Goal: Task Accomplishment & Management: Use online tool/utility

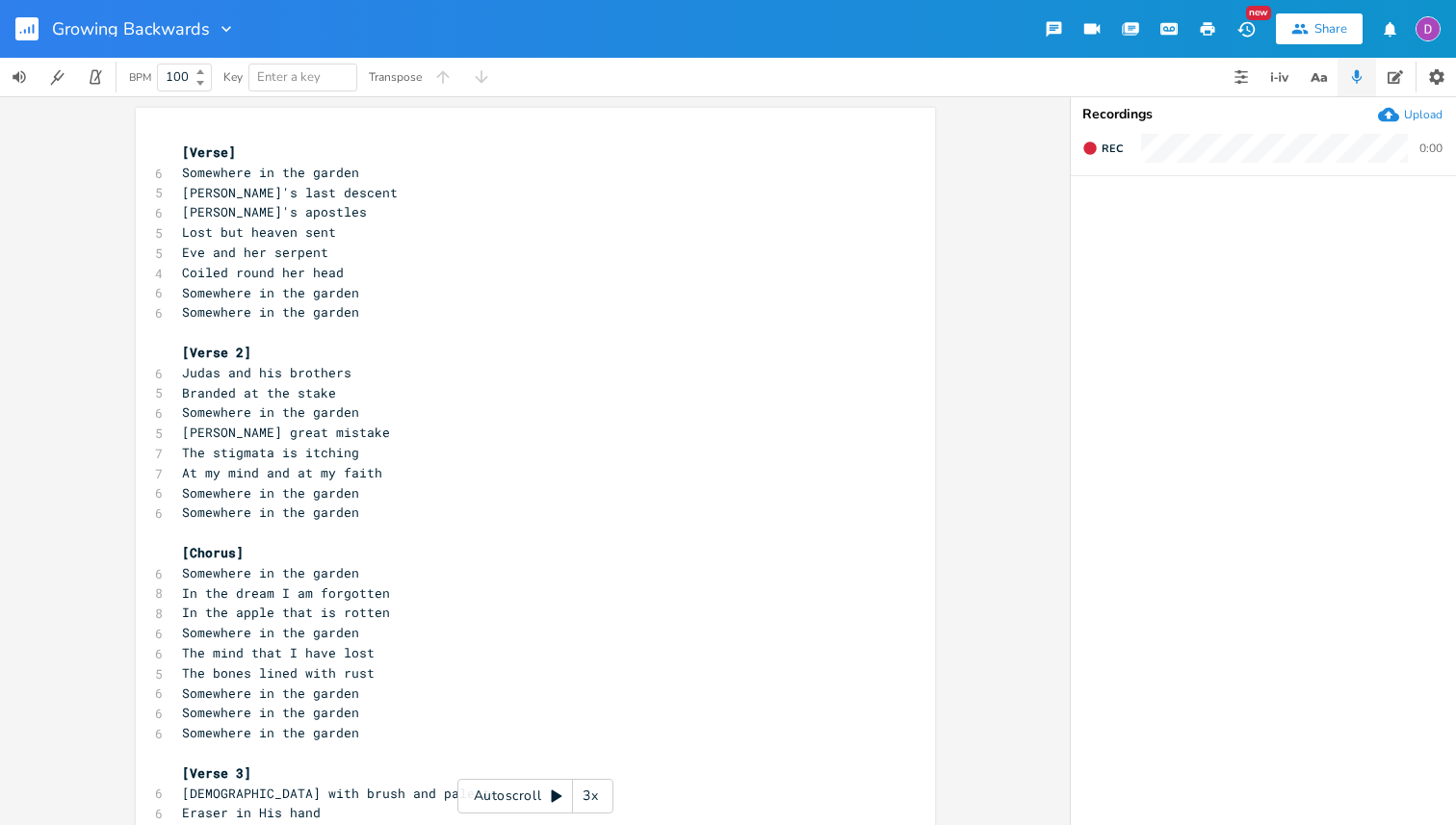
click at [11, 26] on div "Growing Backwards" at bounding box center [117, 29] width 236 height 58
click at [22, 29] on rect "button" at bounding box center [27, 29] width 23 height 23
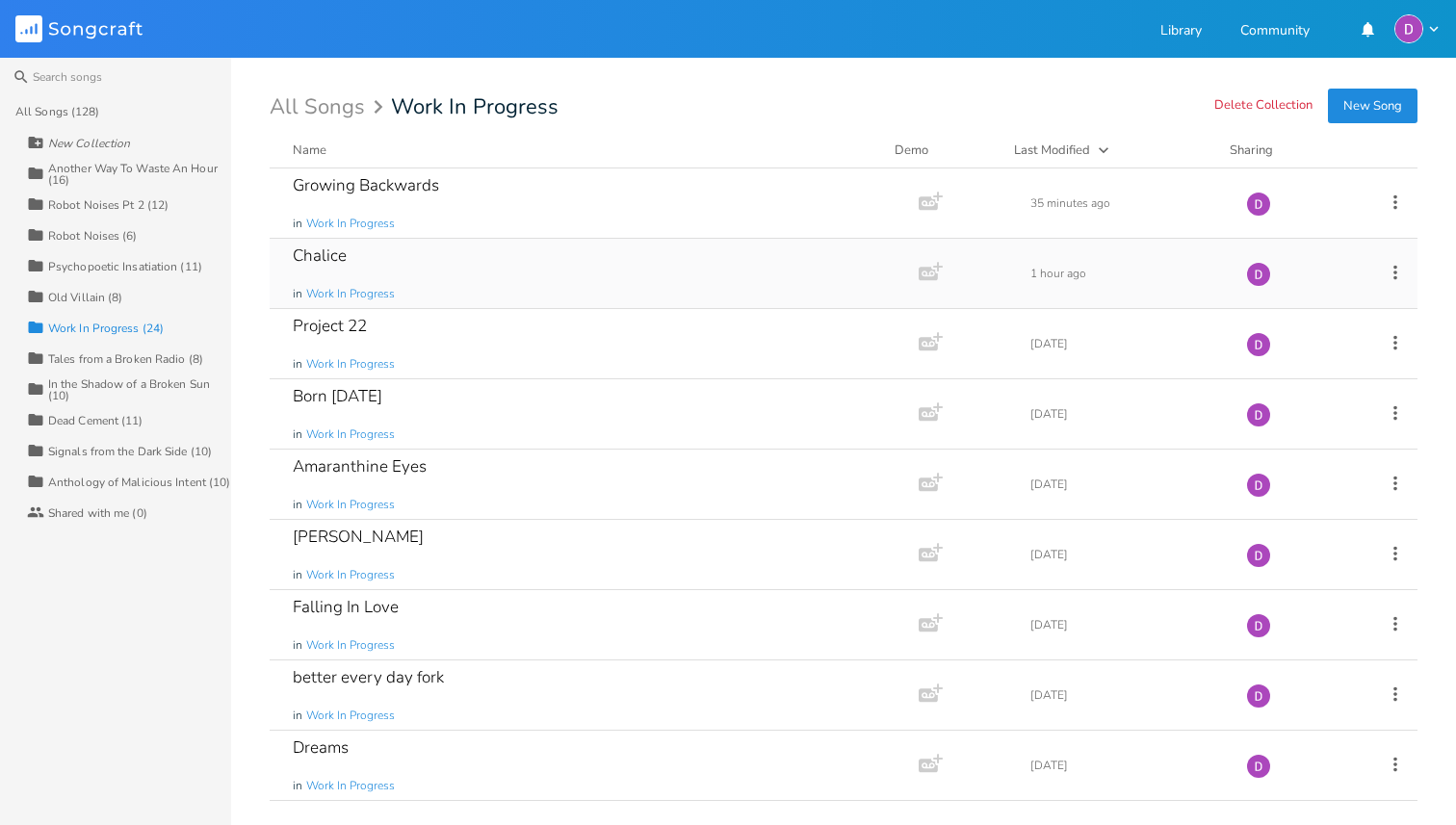
click at [347, 256] on div "Chalice in Work In Progress" at bounding box center [590, 273] width 595 height 69
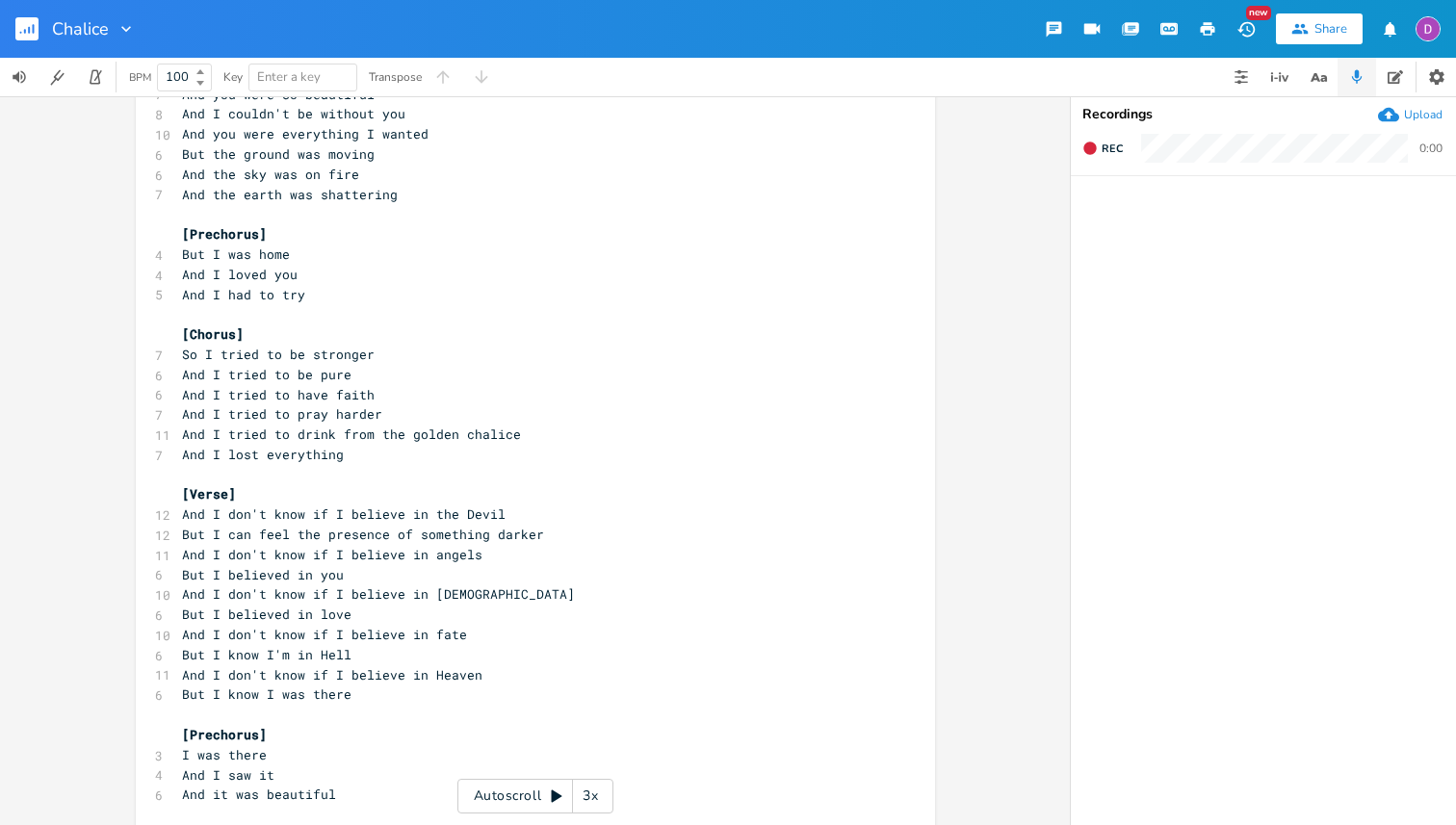
scroll to position [417, 0]
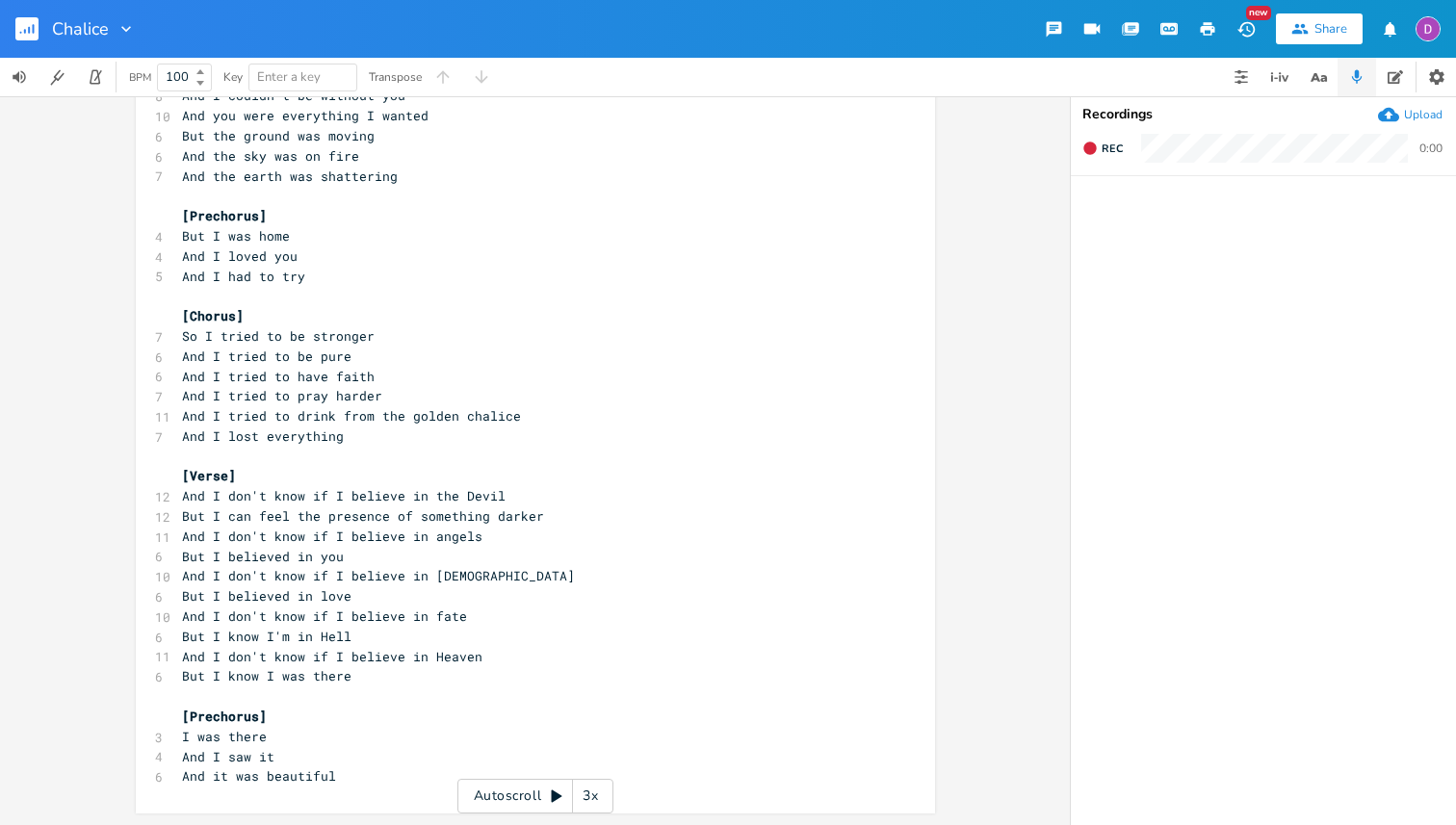
click at [21, 26] on rect "button" at bounding box center [27, 29] width 23 height 23
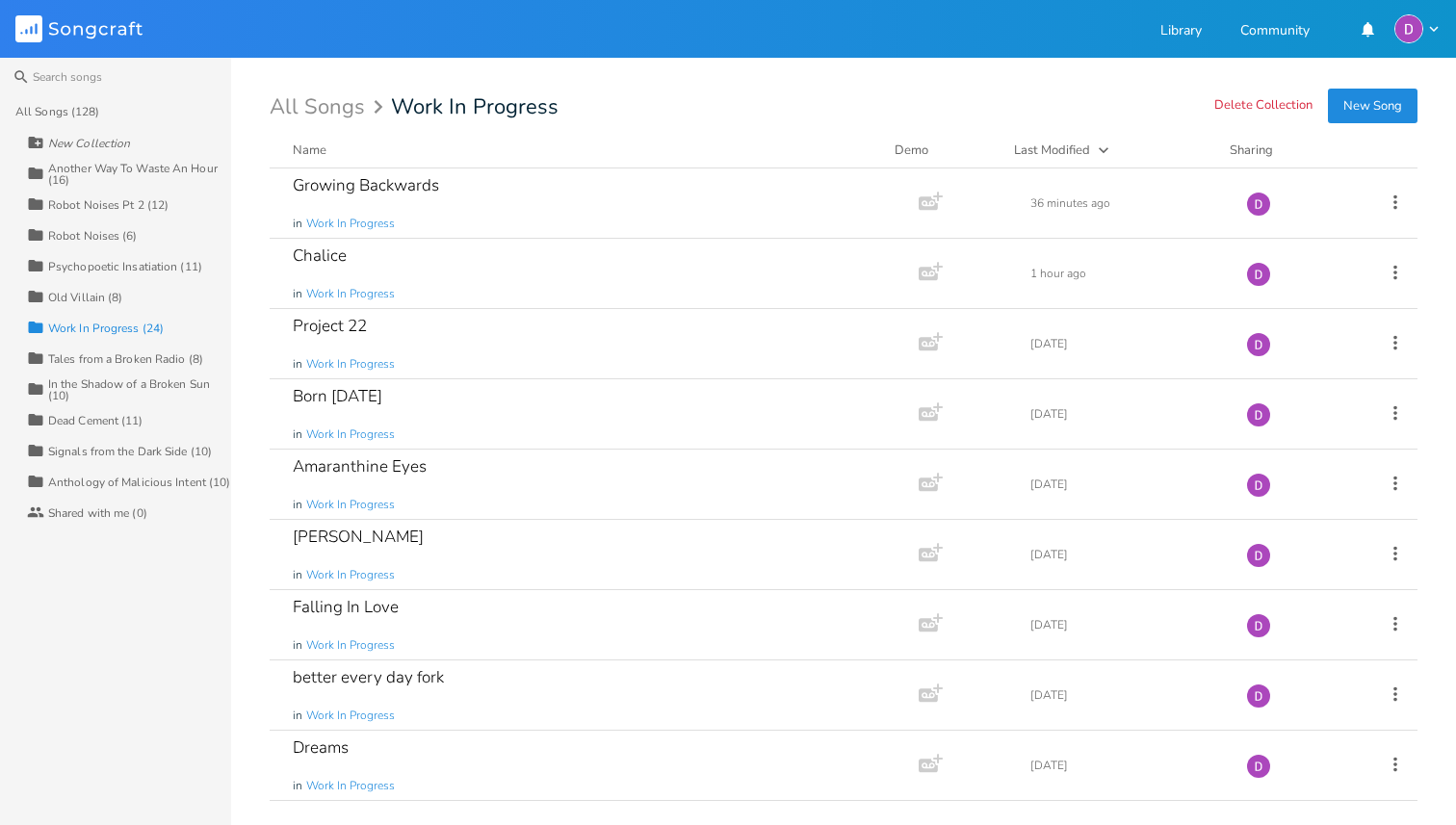
click at [111, 165] on div "Another Way To Waste An Hour (16)" at bounding box center [140, 175] width 183 height 23
